Goal: Transaction & Acquisition: Book appointment/travel/reservation

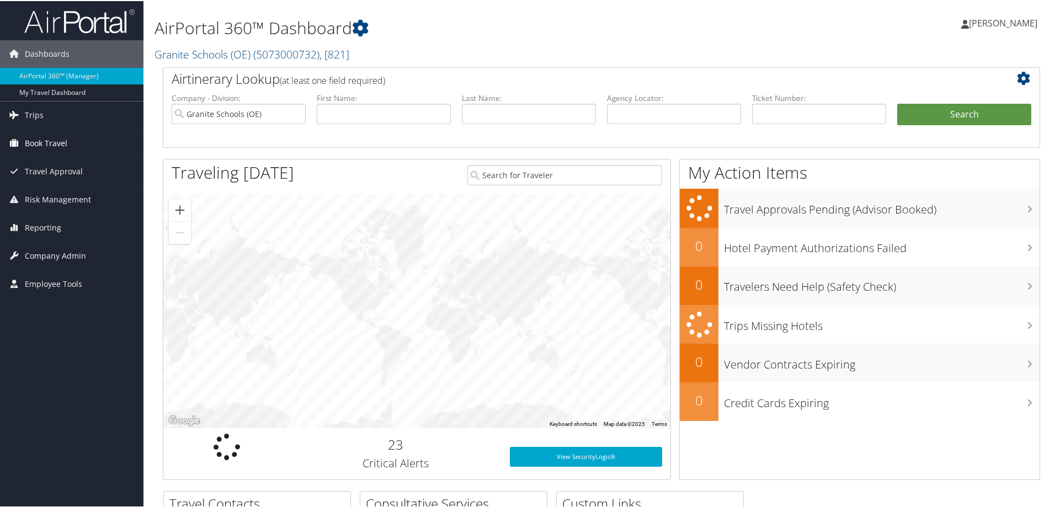
click at [58, 144] on span "Book Travel" at bounding box center [46, 143] width 42 height 28
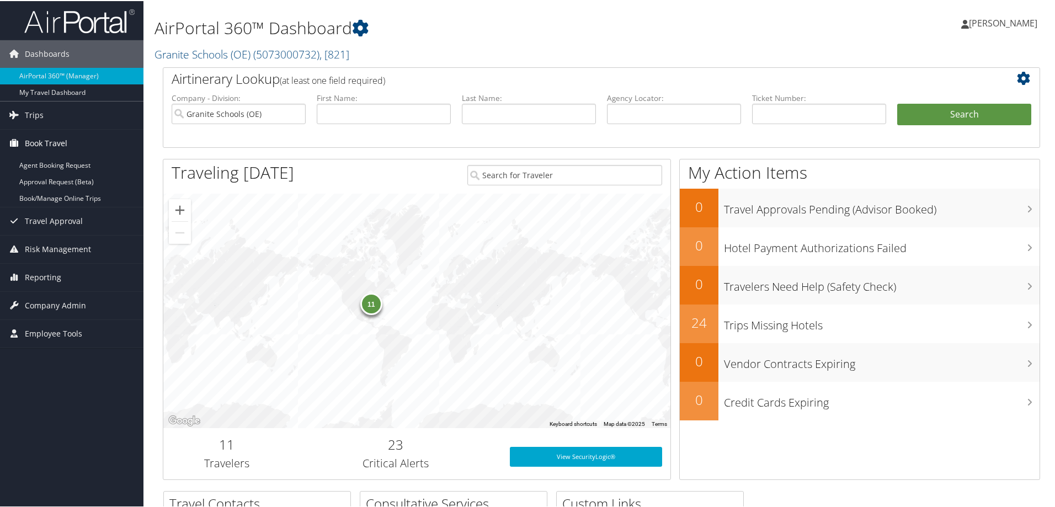
click at [60, 144] on span "Book Travel" at bounding box center [46, 143] width 42 height 28
click at [41, 144] on span "Book Travel" at bounding box center [46, 143] width 42 height 28
click at [51, 199] on link "Book/Manage Online Trips" at bounding box center [71, 197] width 143 height 17
